Goal: Task Accomplishment & Management: Manage account settings

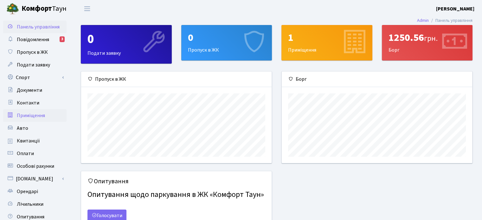
scroll to position [91, 190]
click at [23, 128] on span "Авто" at bounding box center [22, 128] width 11 height 7
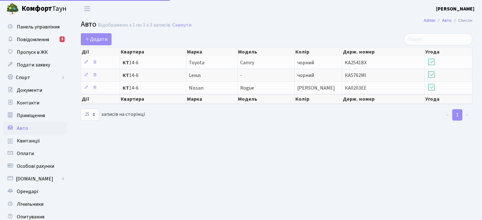
select select "25"
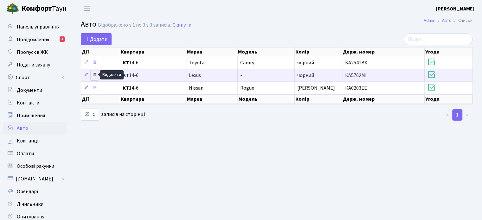
click at [95, 74] on icon at bounding box center [95, 75] width 4 height 4
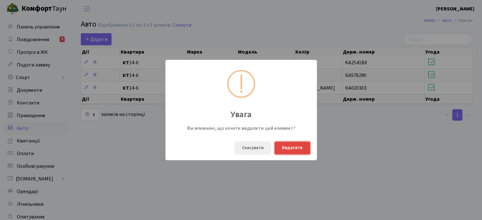
click at [290, 150] on button "Видалити" at bounding box center [292, 148] width 36 height 13
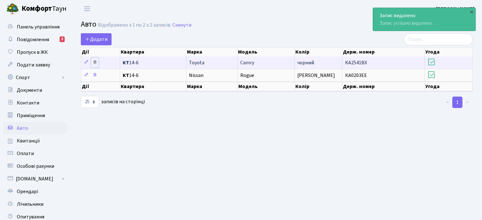
click at [94, 61] on icon at bounding box center [95, 62] width 4 height 4
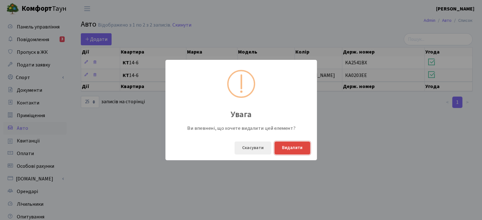
click at [293, 151] on button "Видалити" at bounding box center [292, 148] width 36 height 13
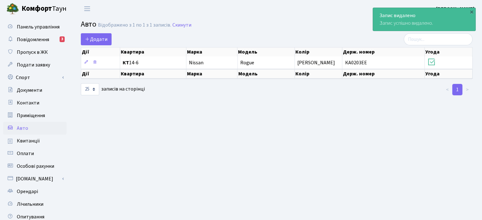
click at [291, 152] on main "Admin Авто Список Авто Відображено з 1 по 1 з 1 записів. Скинути Додати Дії Ква…" at bounding box center [276, 143] width 411 height 252
